Goal: Navigation & Orientation: Find specific page/section

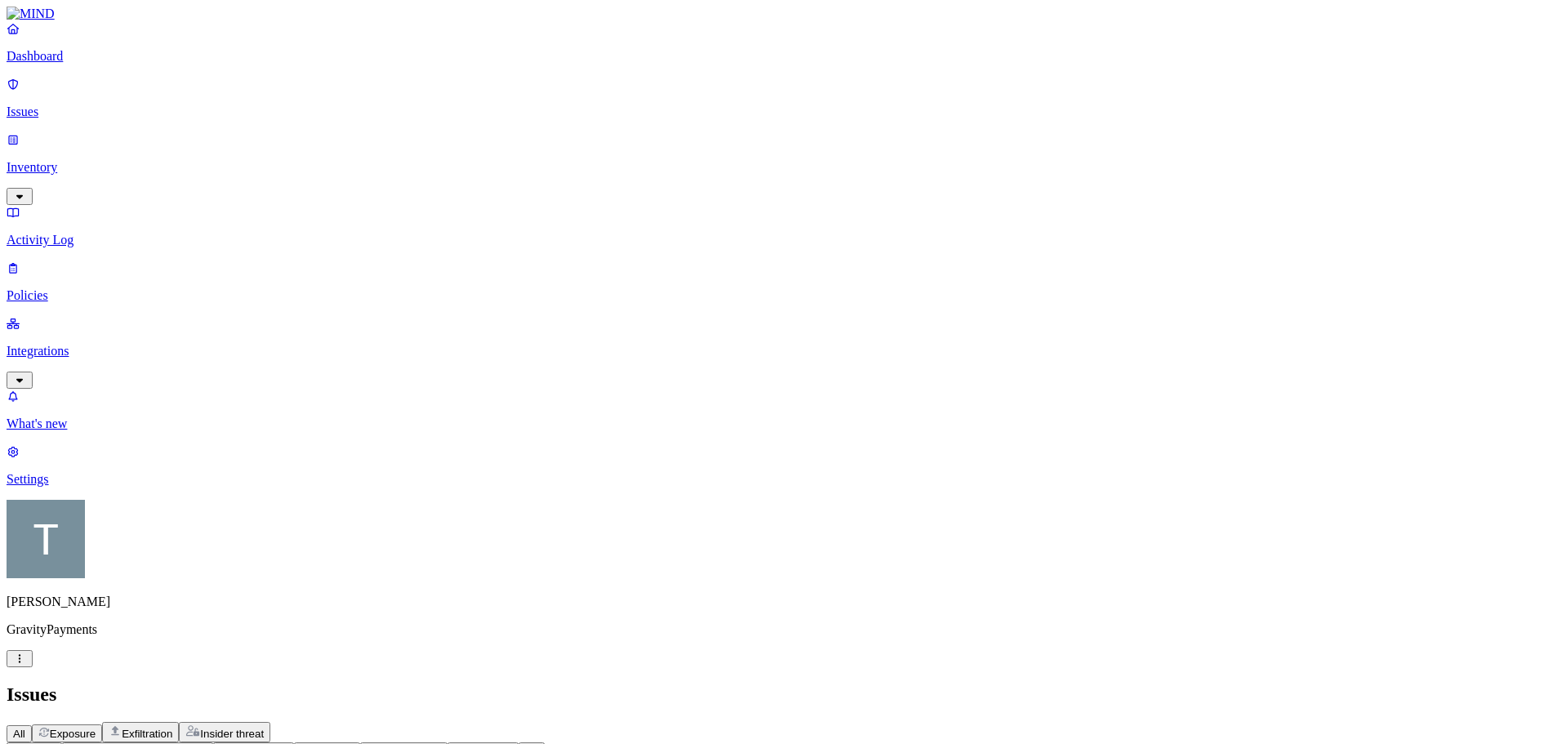
click at [68, 344] on p "Integrations" at bounding box center [784, 350] width 1555 height 14
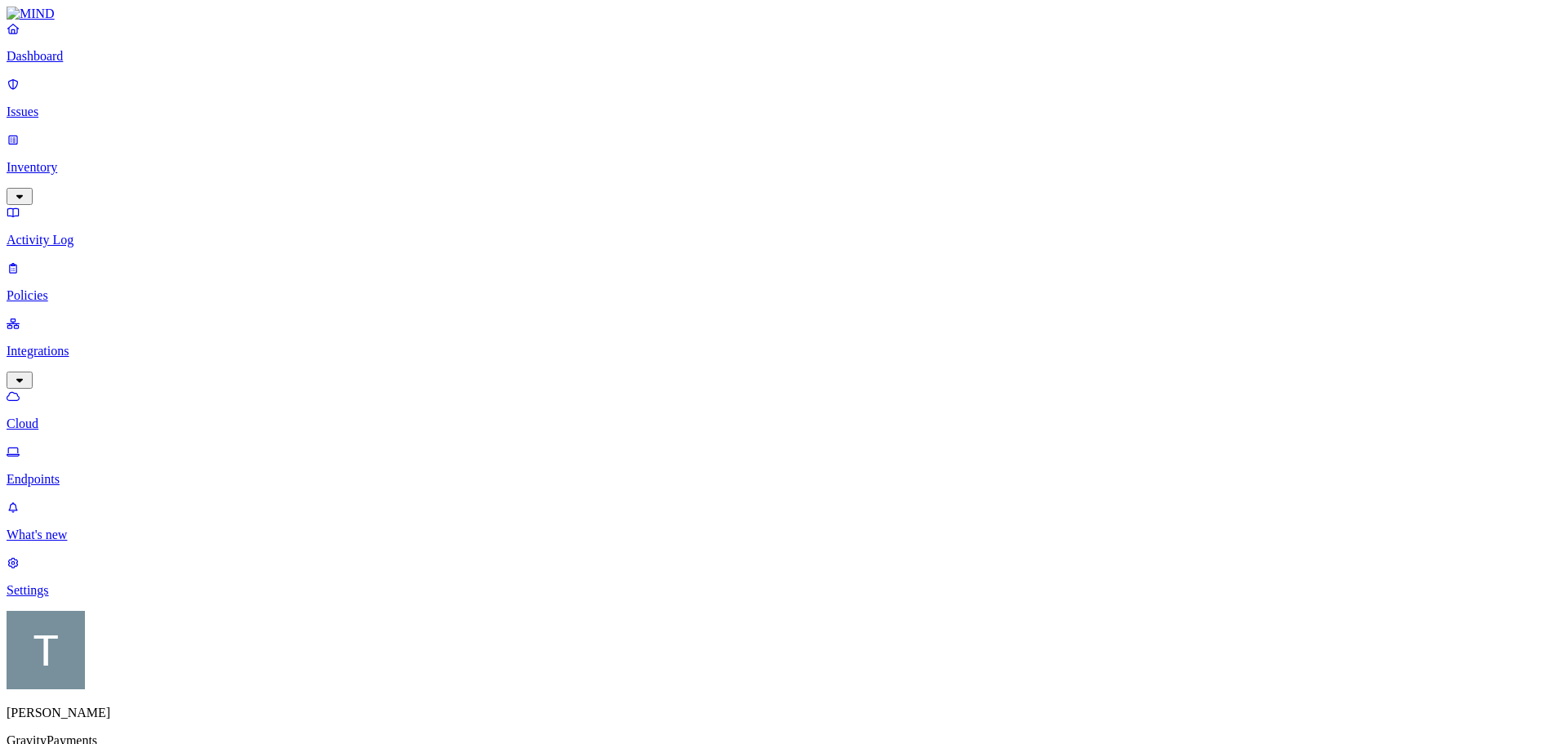
click at [84, 472] on p "Endpoints" at bounding box center [784, 479] width 1555 height 14
click at [74, 92] on link "Issues" at bounding box center [784, 98] width 1555 height 42
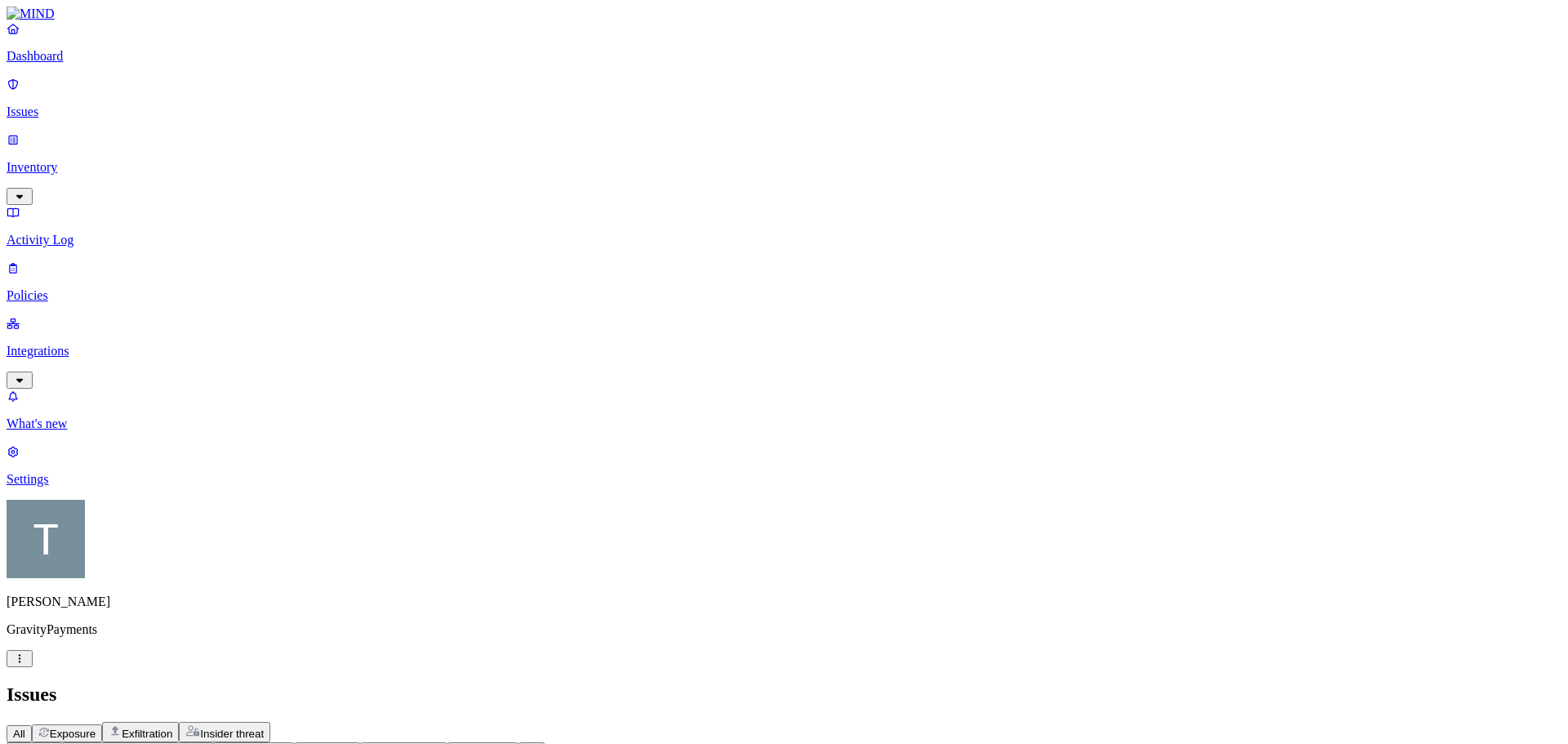
click at [441, 743] on icon "button" at bounding box center [435, 750] width 13 height 11
click at [603, 189] on span "Endpoint" at bounding box center [618, 190] width 48 height 13
click at [65, 63] on p "Dashboard" at bounding box center [784, 56] width 1555 height 14
